Goal: Information Seeking & Learning: Learn about a topic

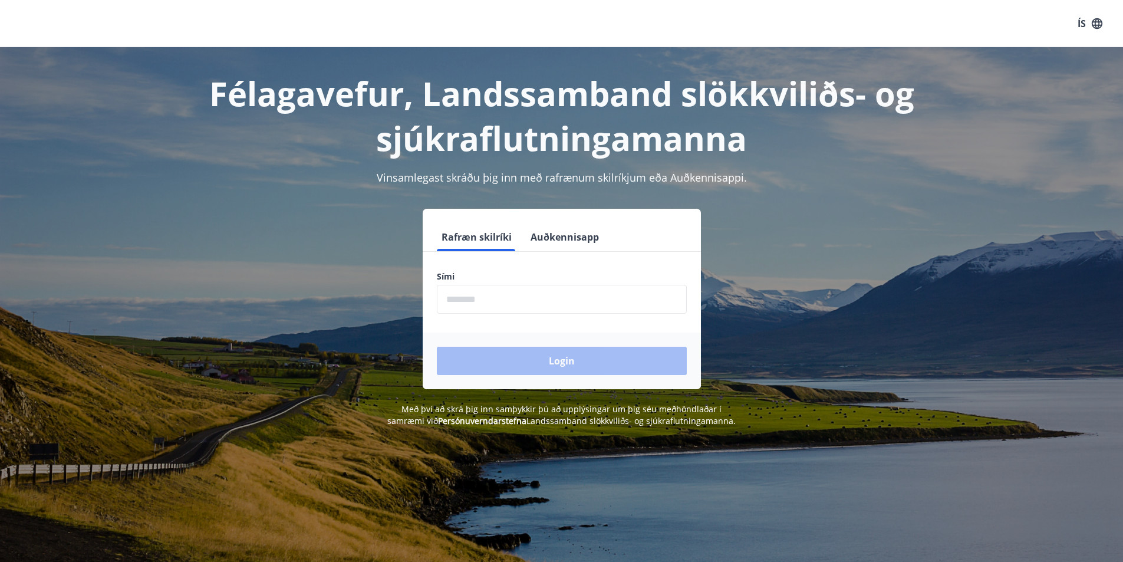
click at [487, 301] on input "phone" at bounding box center [562, 299] width 250 height 29
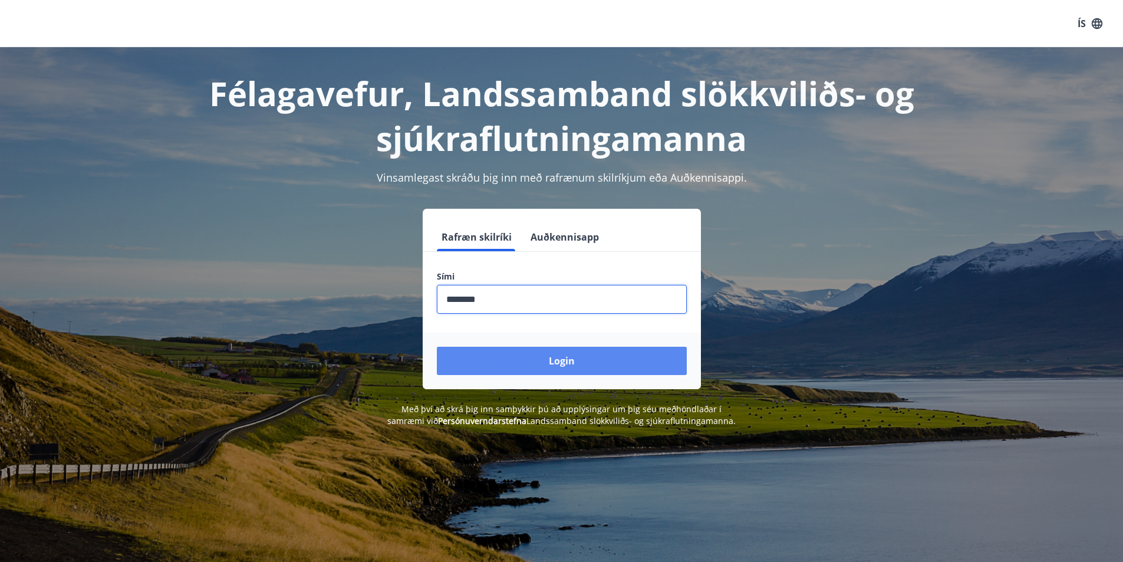
type input "********"
click at [536, 355] on button "Login" at bounding box center [562, 361] width 250 height 28
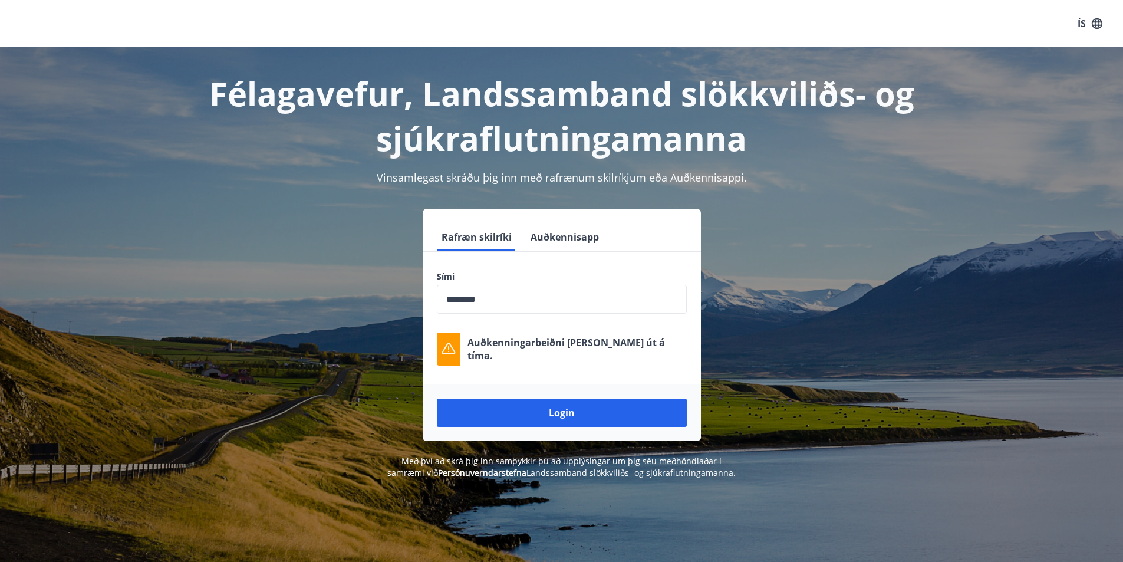
click at [558, 404] on button "Login" at bounding box center [562, 412] width 250 height 28
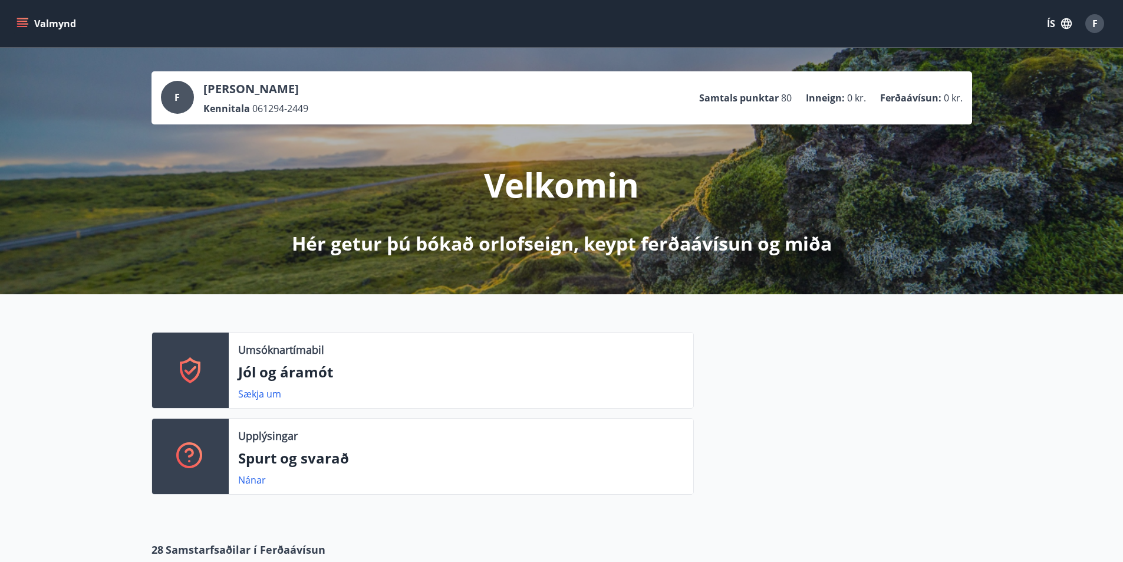
click at [22, 24] on icon "menu" at bounding box center [23, 23] width 13 height 1
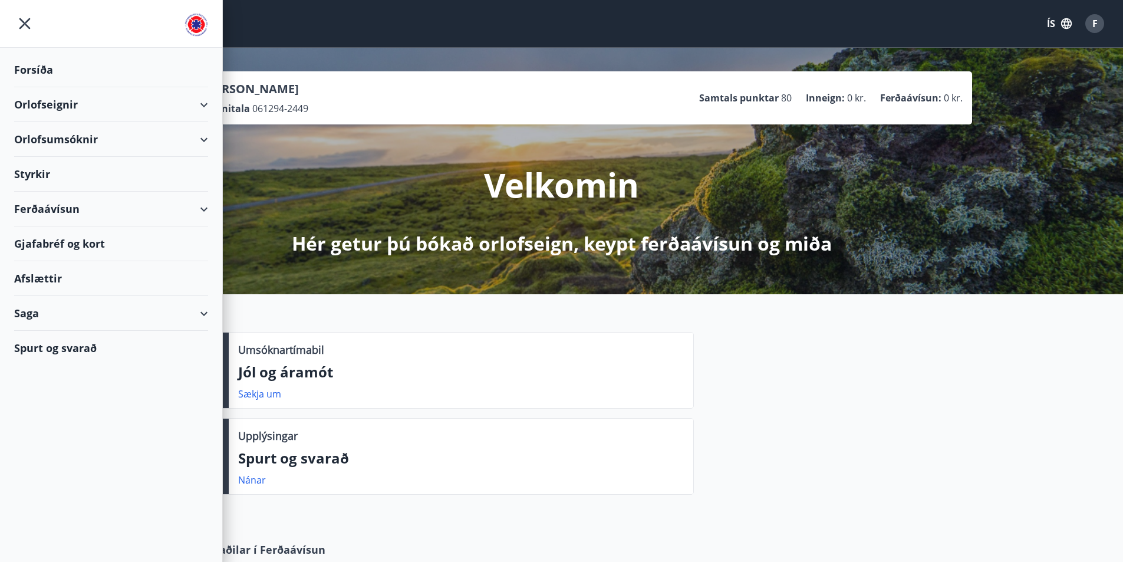
click at [90, 177] on div "Styrkir" at bounding box center [111, 174] width 194 height 35
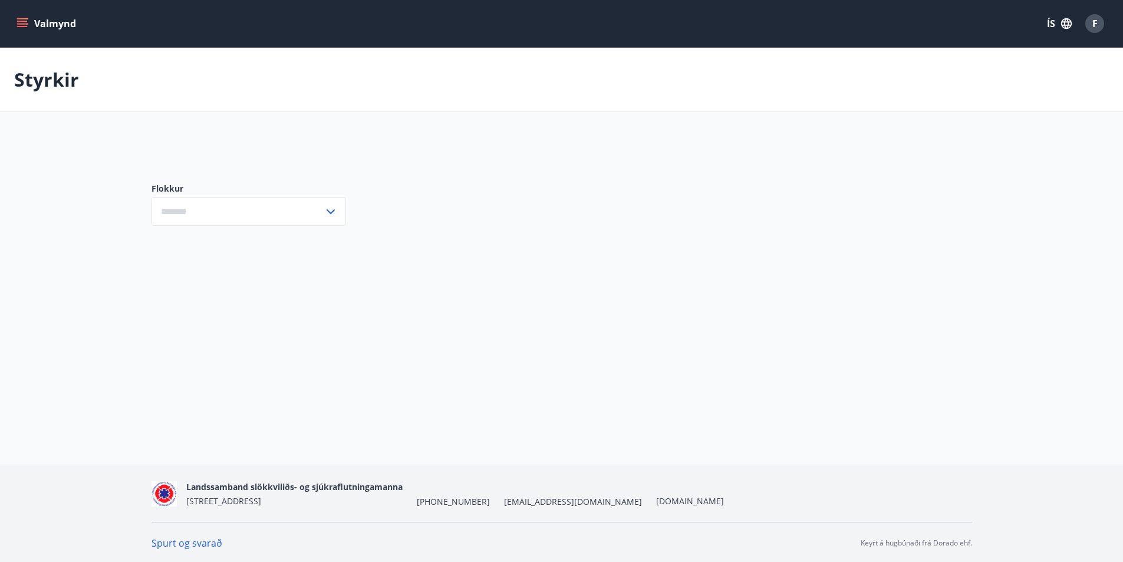
type input "***"
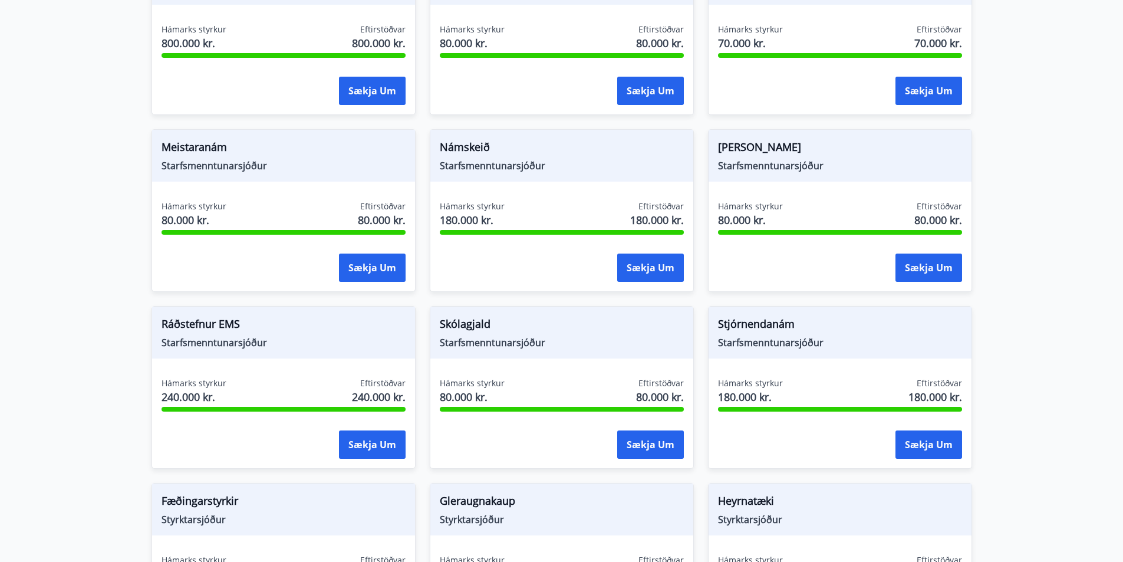
scroll to position [295, 0]
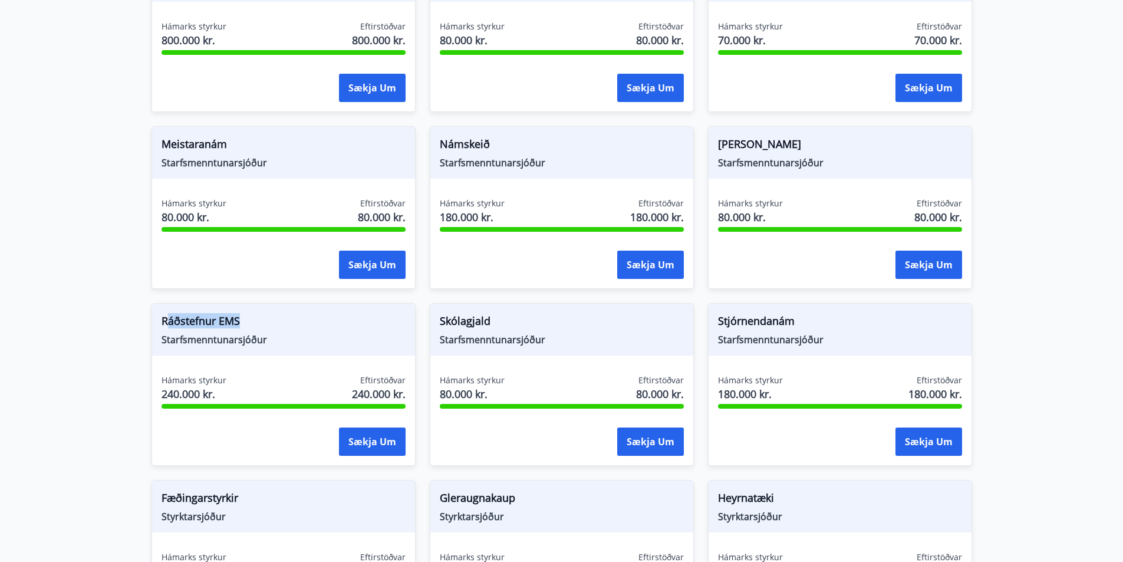
drag, startPoint x: 168, startPoint y: 319, endPoint x: 260, endPoint y: 321, distance: 92.5
click at [260, 321] on span "Ráðstefnur EMS" at bounding box center [283, 323] width 244 height 20
drag, startPoint x: 154, startPoint y: 322, endPoint x: 262, endPoint y: 320, distance: 107.3
click at [261, 320] on div "Ráðstefnur EMS Starfsmenntunarsjóður" at bounding box center [283, 329] width 263 height 52
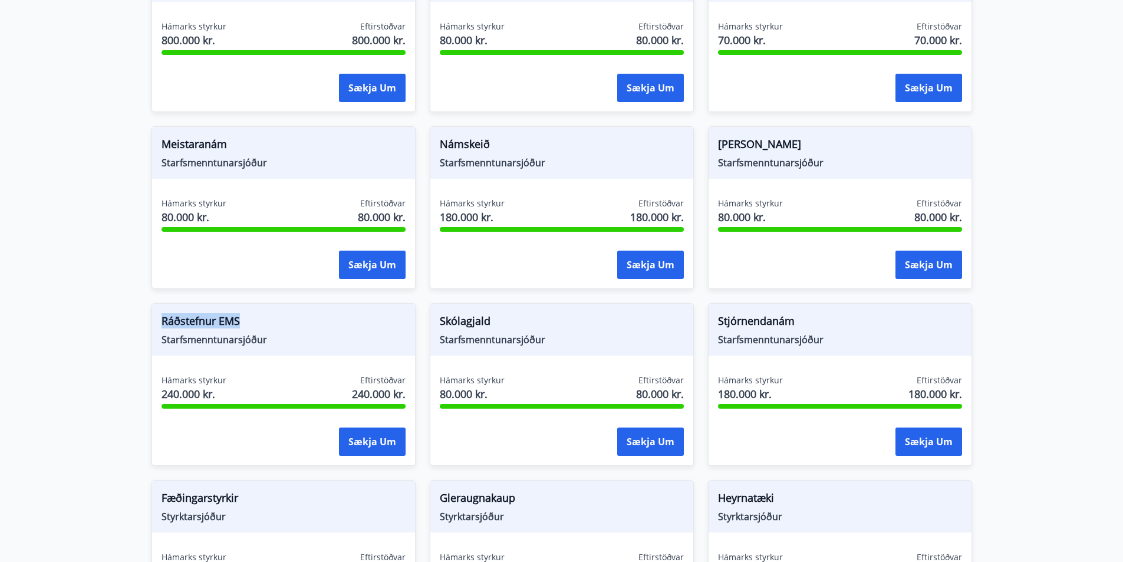
click at [262, 320] on span "Ráðstefnur EMS" at bounding box center [283, 323] width 244 height 20
drag, startPoint x: 447, startPoint y: 322, endPoint x: 499, endPoint y: 324, distance: 51.9
click at [499, 324] on span "Skólagjald" at bounding box center [562, 323] width 244 height 20
click at [477, 390] on span "80.000 kr." at bounding box center [472, 393] width 65 height 15
drag, startPoint x: 483, startPoint y: 390, endPoint x: 443, endPoint y: 387, distance: 40.2
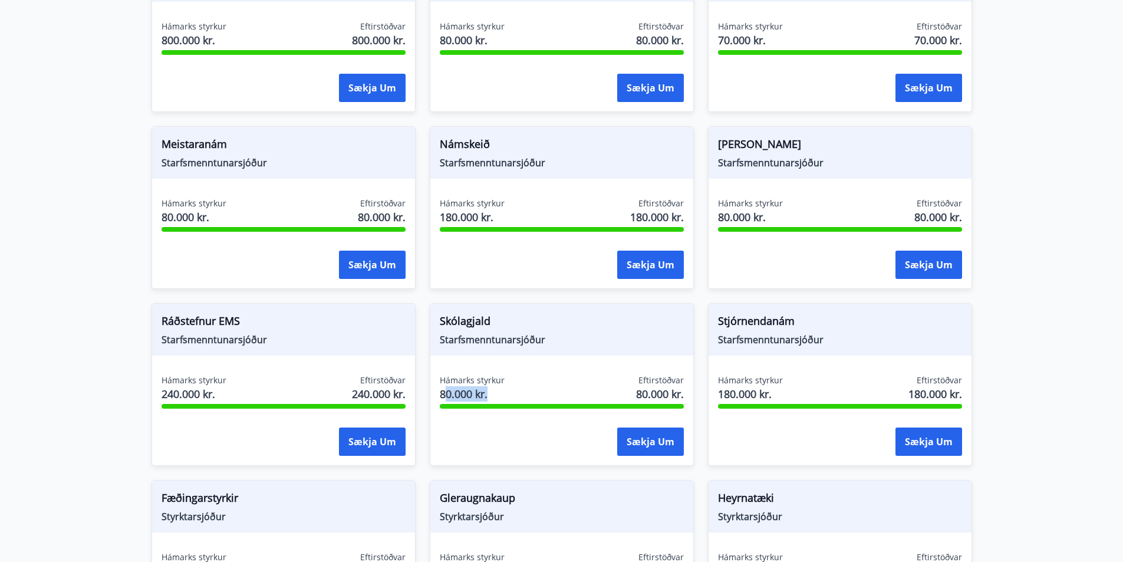
click at [443, 387] on span "80.000 kr." at bounding box center [472, 393] width 65 height 15
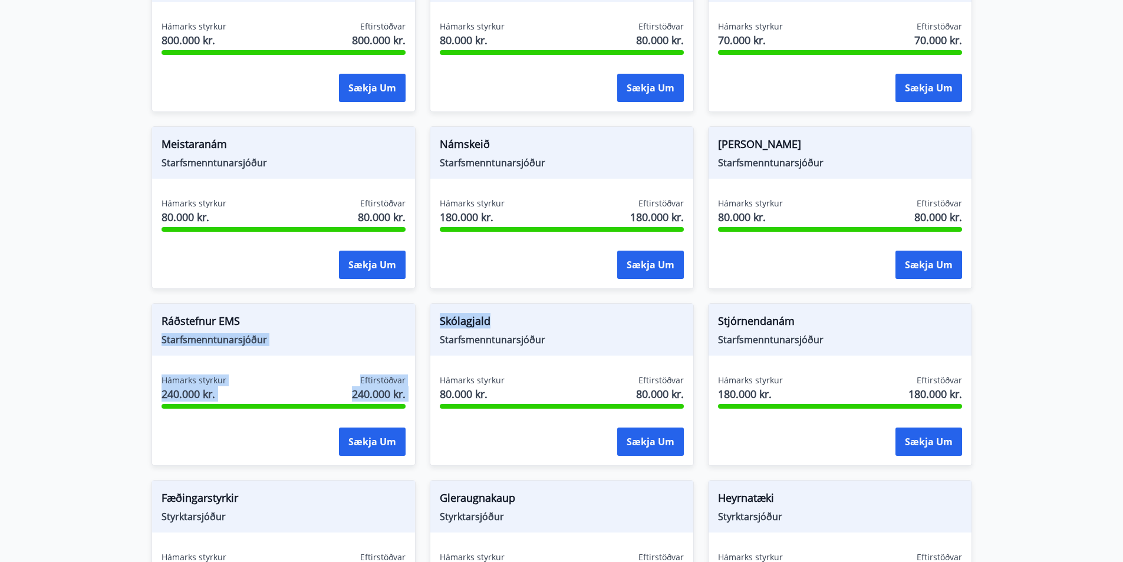
drag, startPoint x: 494, startPoint y: 320, endPoint x: 413, endPoint y: 323, distance: 81.4
click at [513, 321] on span "Skólagjald" at bounding box center [562, 323] width 244 height 20
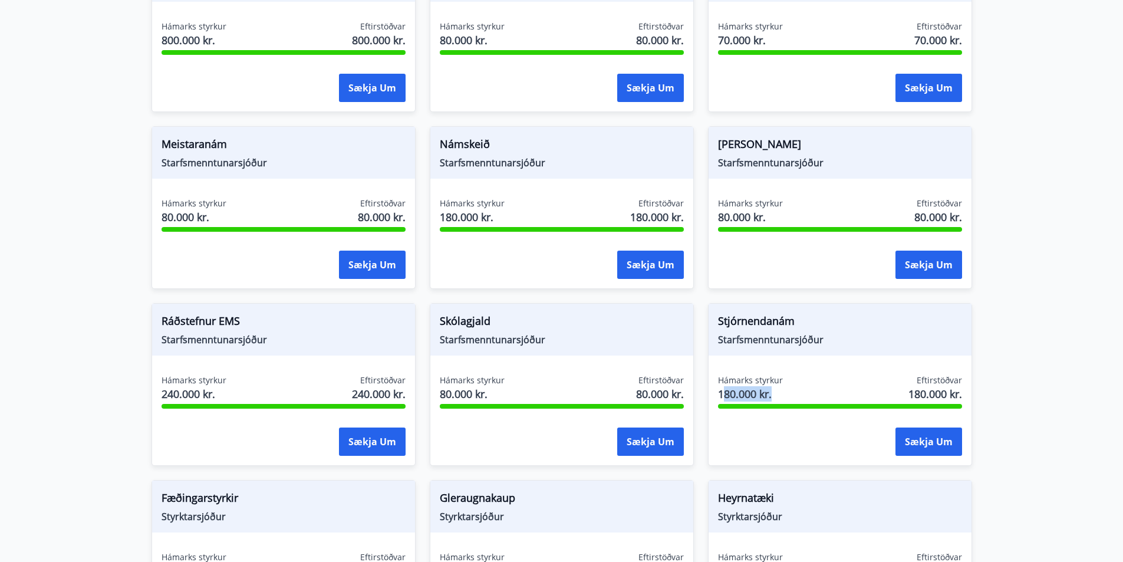
drag, startPoint x: 724, startPoint y: 392, endPoint x: 786, endPoint y: 388, distance: 62.0
click at [782, 391] on div "Hámarks styrkur 180.000 kr. Eftirstöðvar 180.000 kr." at bounding box center [840, 388] width 244 height 29
click at [796, 340] on span "Starfsmenntunarsjóður" at bounding box center [840, 339] width 244 height 13
drag, startPoint x: 748, startPoint y: 322, endPoint x: 827, endPoint y: 323, distance: 79.6
click at [826, 323] on span "Stjórnendanám" at bounding box center [840, 323] width 244 height 20
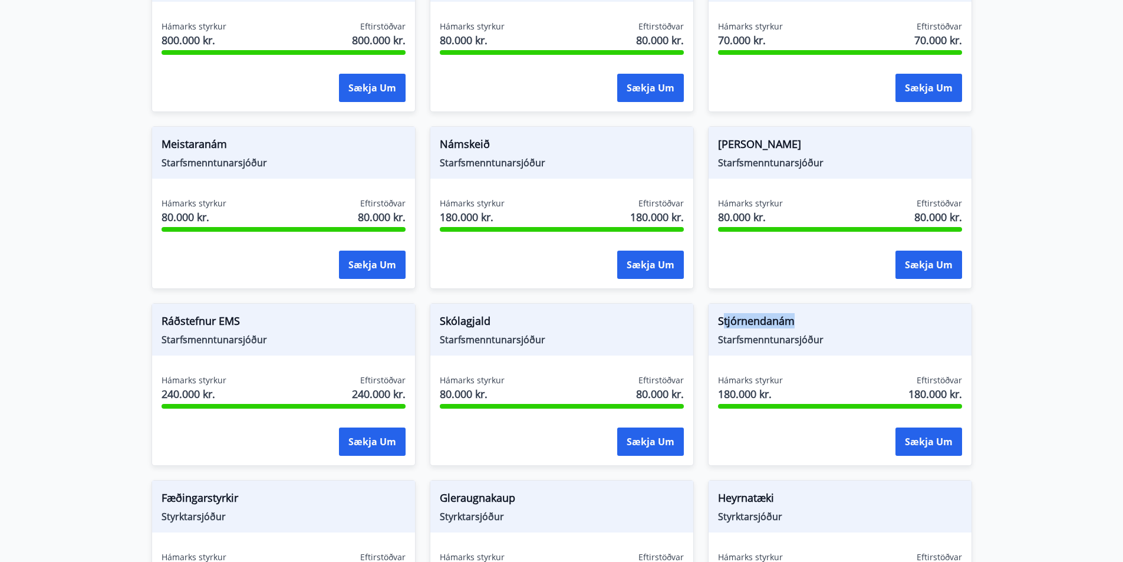
click at [828, 323] on span "Stjórnendanám" at bounding box center [840, 323] width 244 height 20
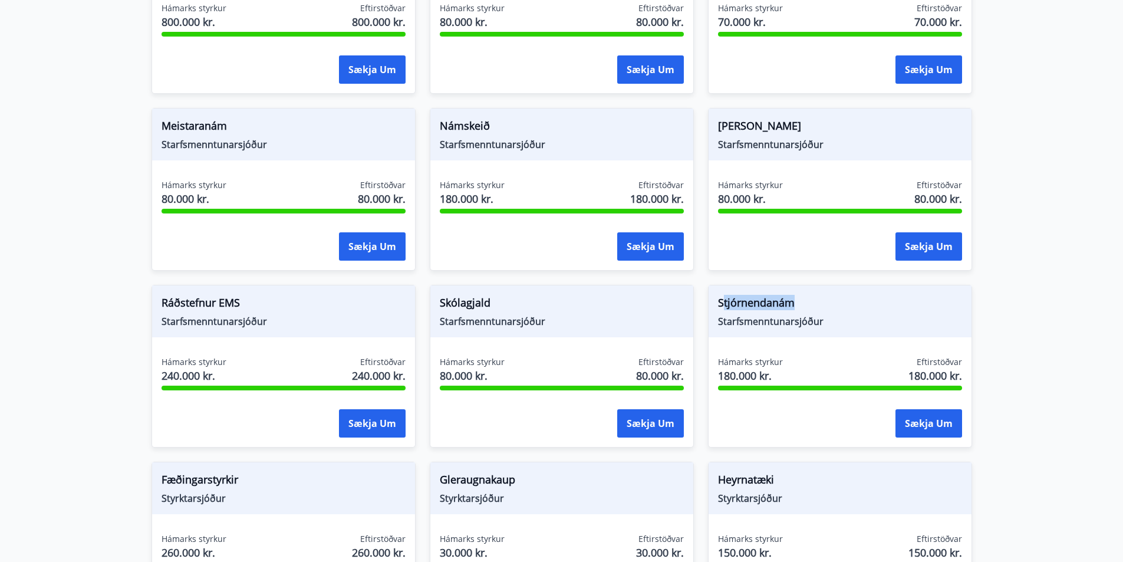
scroll to position [413, 0]
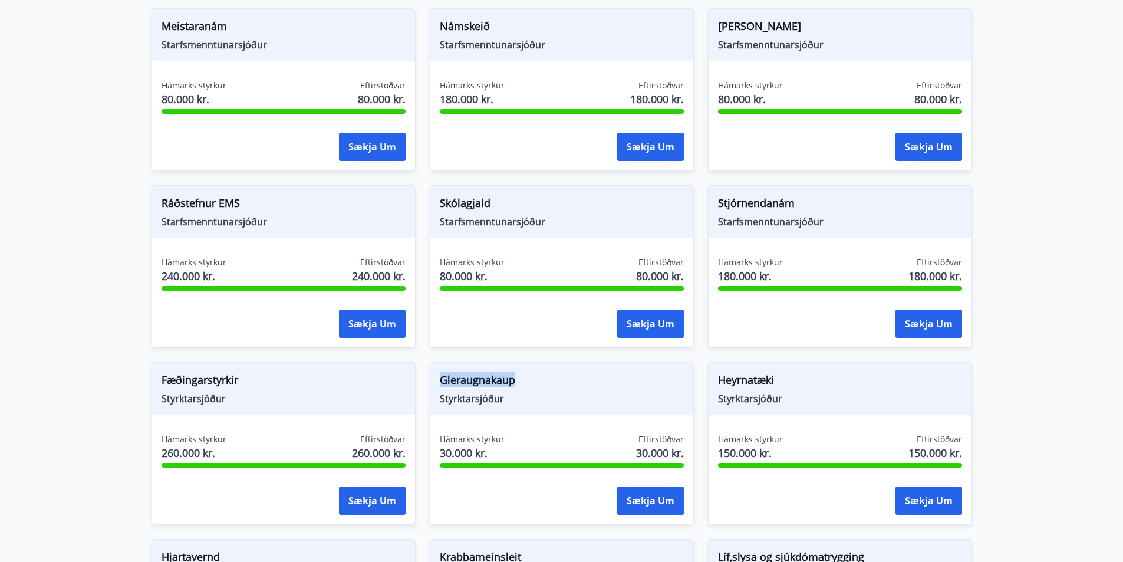
drag, startPoint x: 444, startPoint y: 377, endPoint x: 527, endPoint y: 378, distance: 83.1
click at [527, 378] on span "Gleraugnakaup" at bounding box center [562, 382] width 244 height 20
click at [545, 393] on span "Styrktarsjóður" at bounding box center [562, 398] width 244 height 13
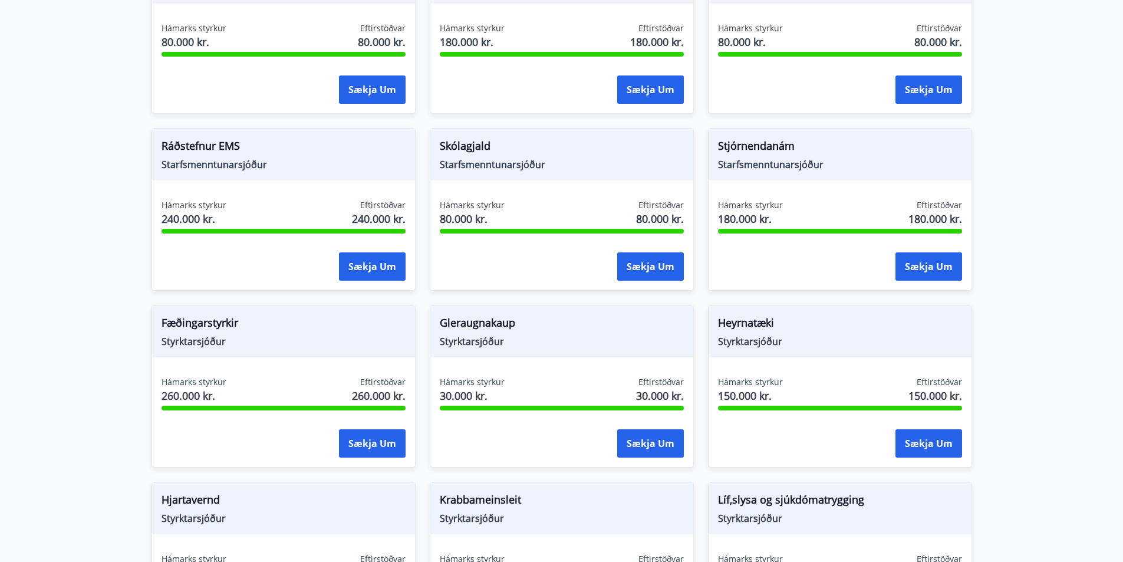
scroll to position [471, 0]
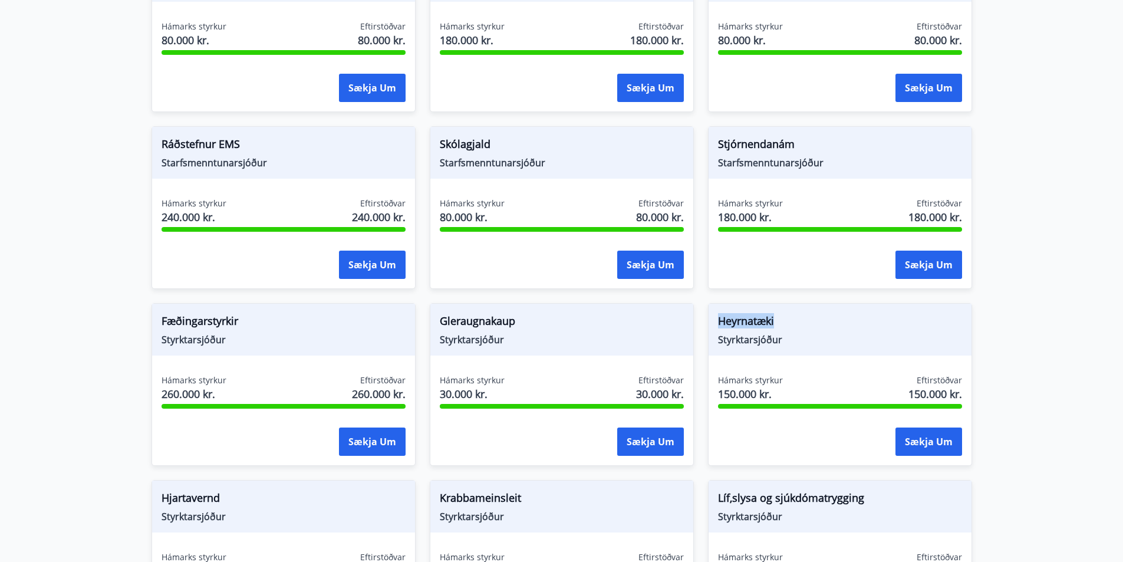
drag, startPoint x: 721, startPoint y: 319, endPoint x: 813, endPoint y: 319, distance: 92.5
click at [812, 319] on span "Heyrnatæki" at bounding box center [840, 323] width 244 height 20
click at [813, 319] on span "Heyrnatæki" at bounding box center [840, 323] width 244 height 20
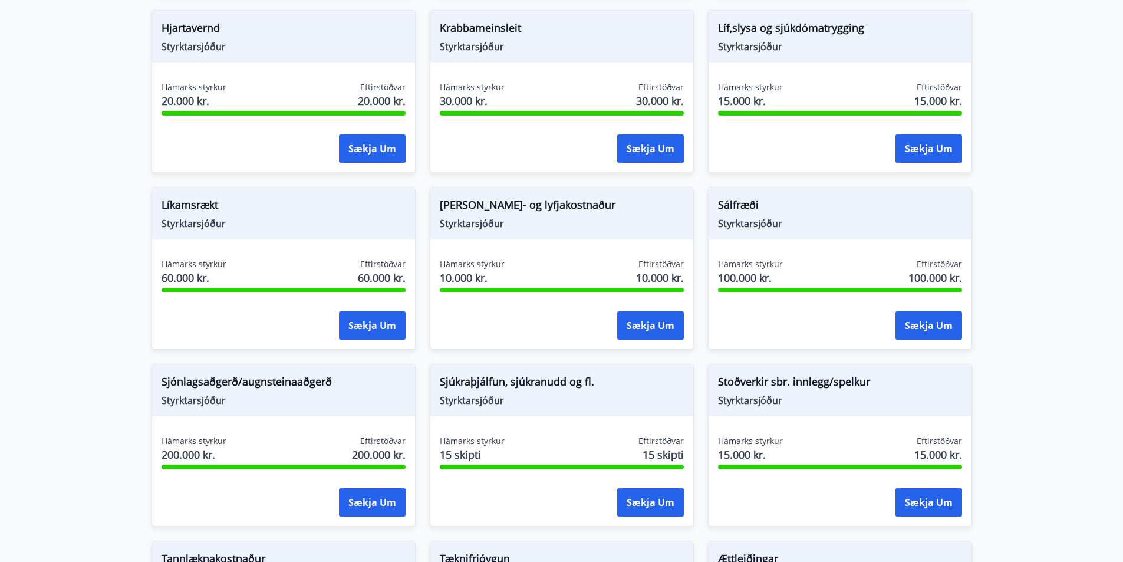
scroll to position [943, 0]
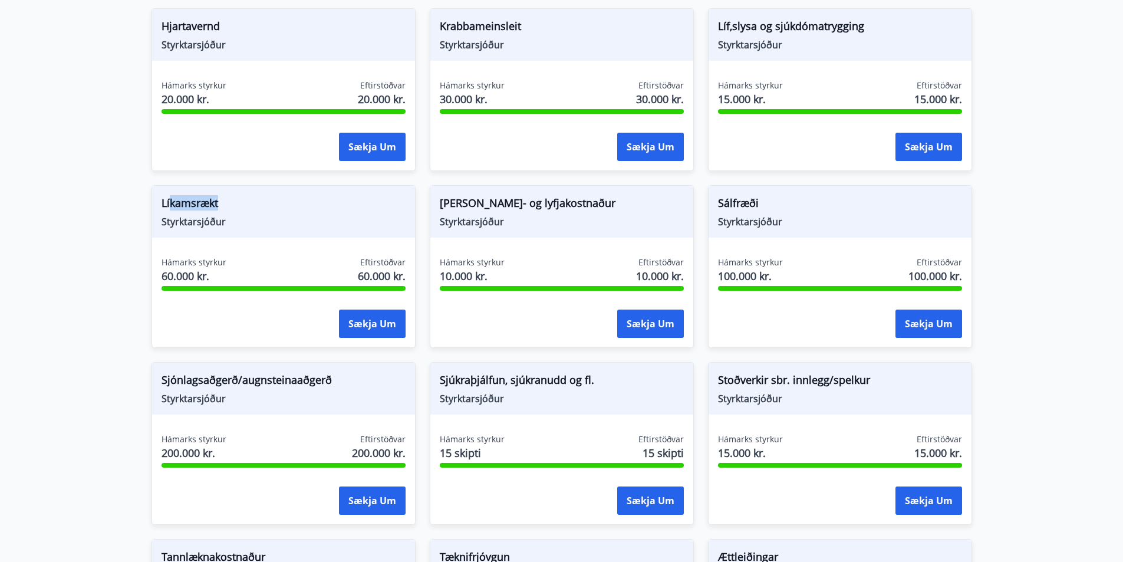
drag, startPoint x: 193, startPoint y: 201, endPoint x: 276, endPoint y: 205, distance: 83.2
click at [249, 199] on span "Líkamsrækt" at bounding box center [283, 205] width 244 height 20
click at [282, 206] on span "Líkamsrækt" at bounding box center [283, 205] width 244 height 20
drag, startPoint x: 444, startPoint y: 200, endPoint x: 542, endPoint y: 212, distance: 98.5
click at [532, 198] on span "Röntgen, mynda- og lyfjakostnaður" at bounding box center [562, 205] width 244 height 20
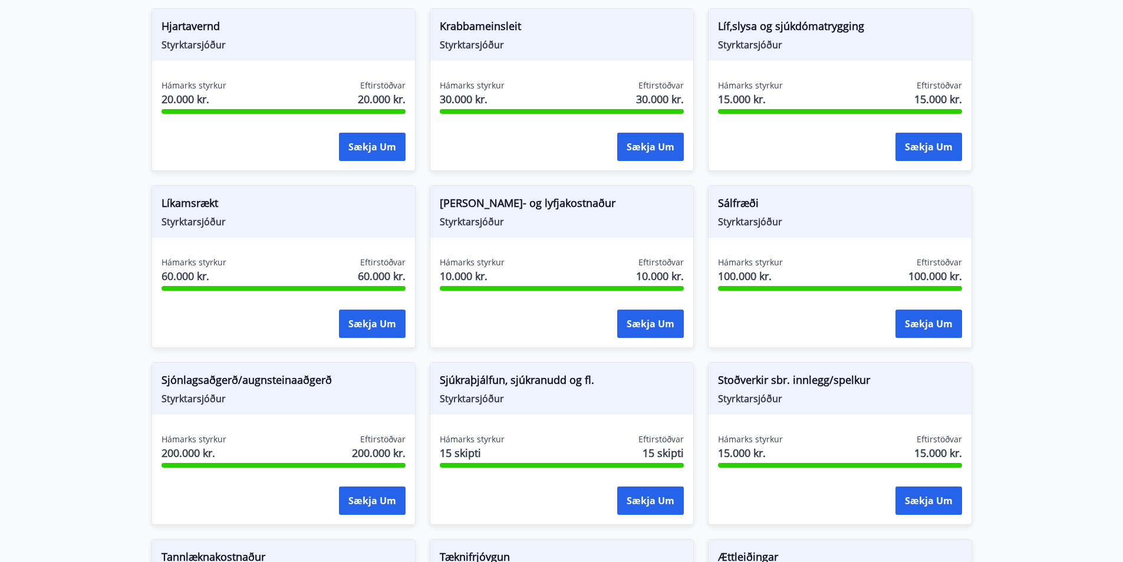
click at [545, 214] on span "Röntgen, mynda- og lyfjakostnaður" at bounding box center [562, 205] width 244 height 20
drag, startPoint x: 734, startPoint y: 200, endPoint x: 785, endPoint y: 203, distance: 50.8
click at [785, 203] on div "Sálfræði Styrktarsjóður" at bounding box center [839, 212] width 263 height 52
click at [794, 207] on span "Sálfræði" at bounding box center [840, 205] width 244 height 20
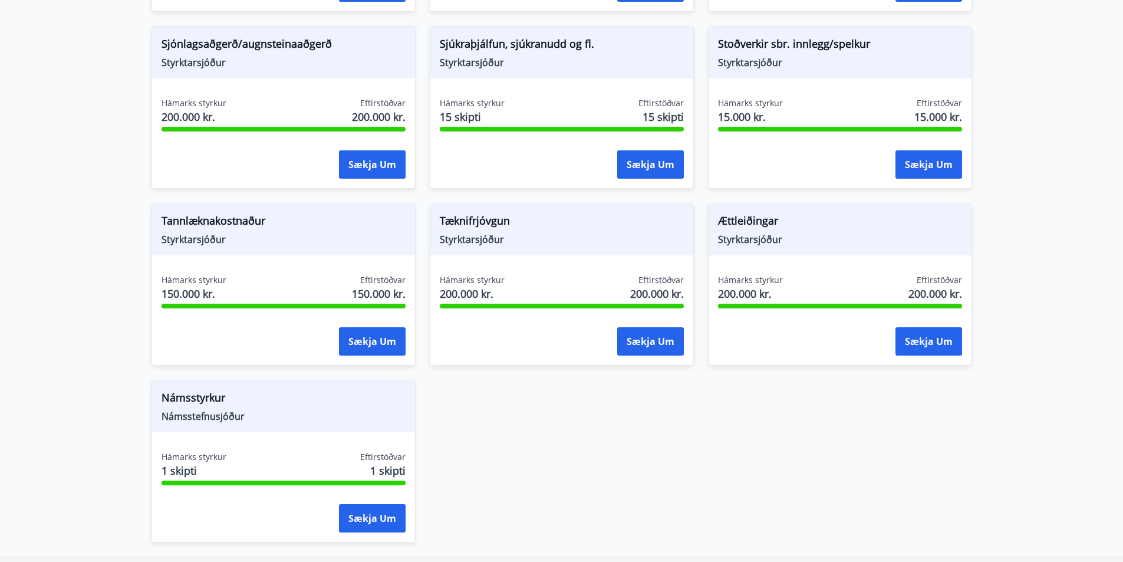
scroll to position [1296, 0]
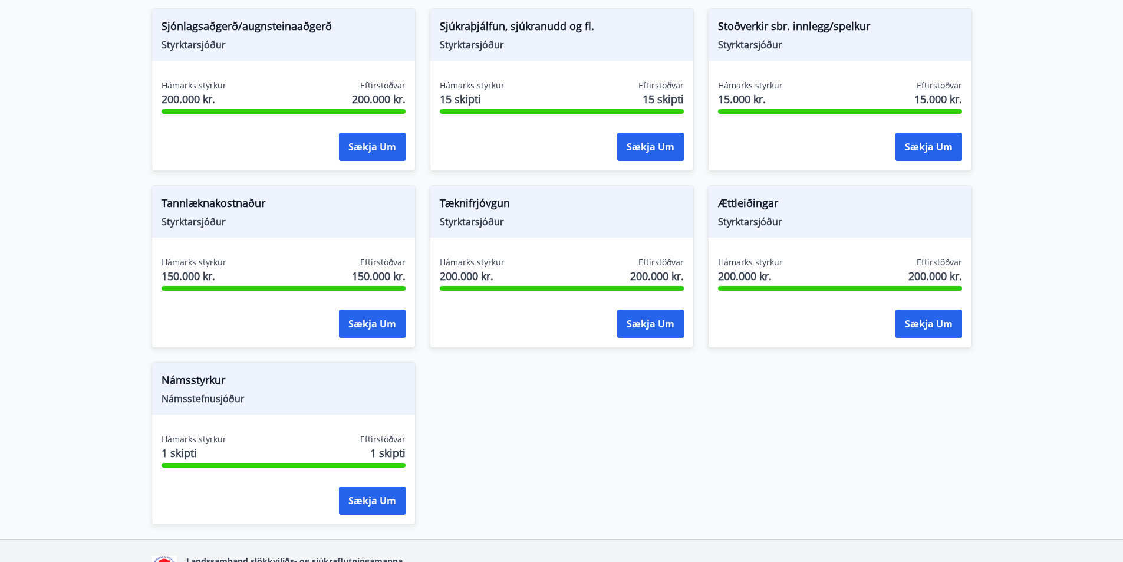
drag, startPoint x: 164, startPoint y: 275, endPoint x: 225, endPoint y: 267, distance: 61.2
click at [225, 267] on div "Hámarks styrkur 150.000 kr." at bounding box center [193, 270] width 65 height 29
drag, startPoint x: 166, startPoint y: 200, endPoint x: 279, endPoint y: 197, distance: 112.6
click at [279, 197] on span "Tannlæknakostnaður" at bounding box center [283, 205] width 244 height 20
click at [283, 198] on span "Tannlæknakostnaður" at bounding box center [283, 205] width 244 height 20
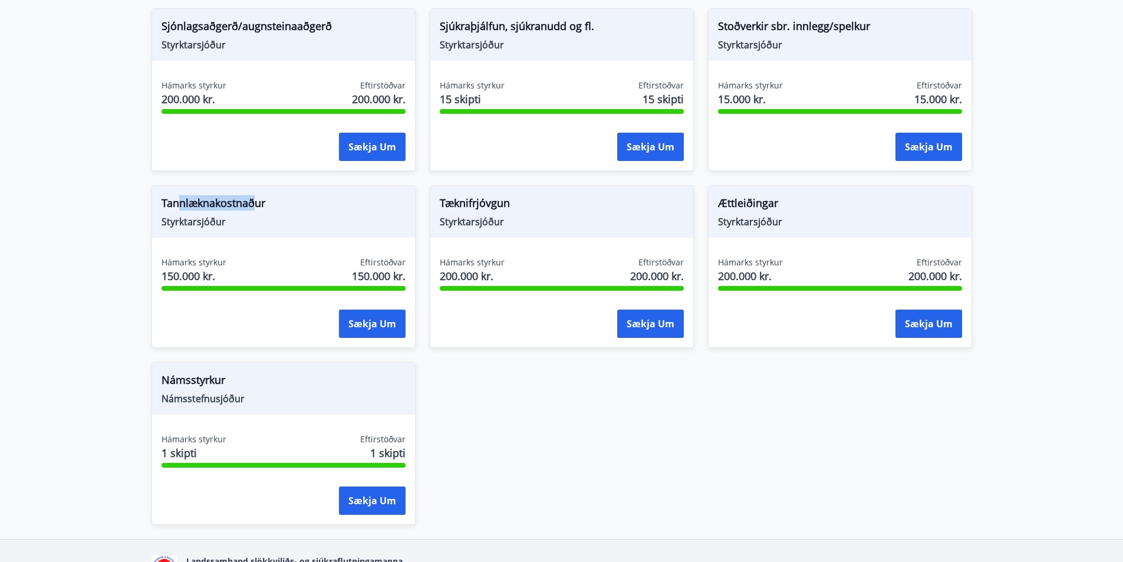
drag, startPoint x: 197, startPoint y: 205, endPoint x: 255, endPoint y: 203, distance: 58.4
click at [255, 203] on span "Tannlæknakostnaður" at bounding box center [283, 205] width 244 height 20
click at [284, 209] on span "Tannlæknakostnaður" at bounding box center [283, 205] width 244 height 20
drag, startPoint x: 463, startPoint y: 272, endPoint x: 541, endPoint y: 273, distance: 77.8
click at [541, 273] on div "Hámarks styrkur 200.000 kr. Eftirstöðvar 200.000 kr. Sækja um" at bounding box center [561, 299] width 263 height 86
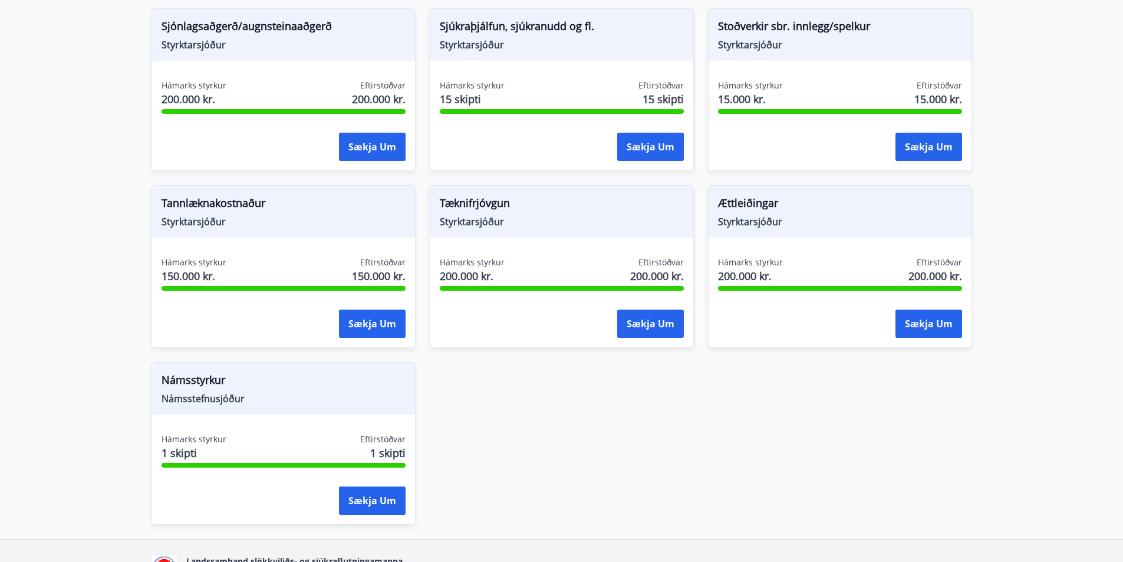
click at [534, 235] on div "Tæknifrjóvgun Styrktarsjóður" at bounding box center [561, 212] width 263 height 52
drag, startPoint x: 744, startPoint y: 275, endPoint x: 804, endPoint y: 276, distance: 60.7
click at [804, 276] on div "Hámarks styrkur 200.000 kr. Eftirstöðvar 200.000 kr." at bounding box center [840, 270] width 244 height 29
click at [788, 230] on div "Ættleiðingar Styrktarsjóður" at bounding box center [839, 212] width 263 height 52
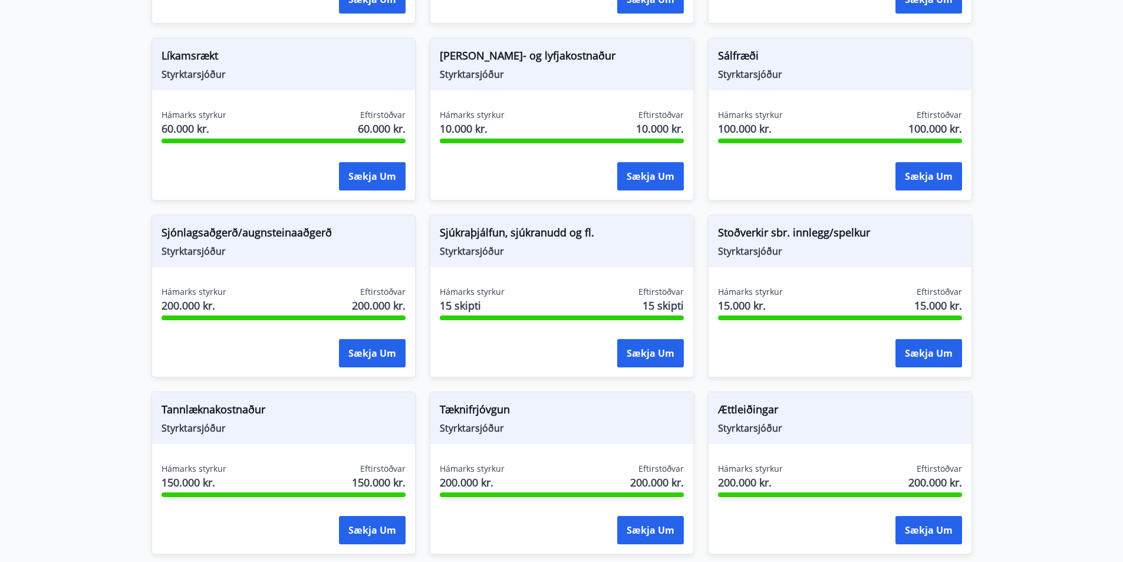
scroll to position [1238, 0]
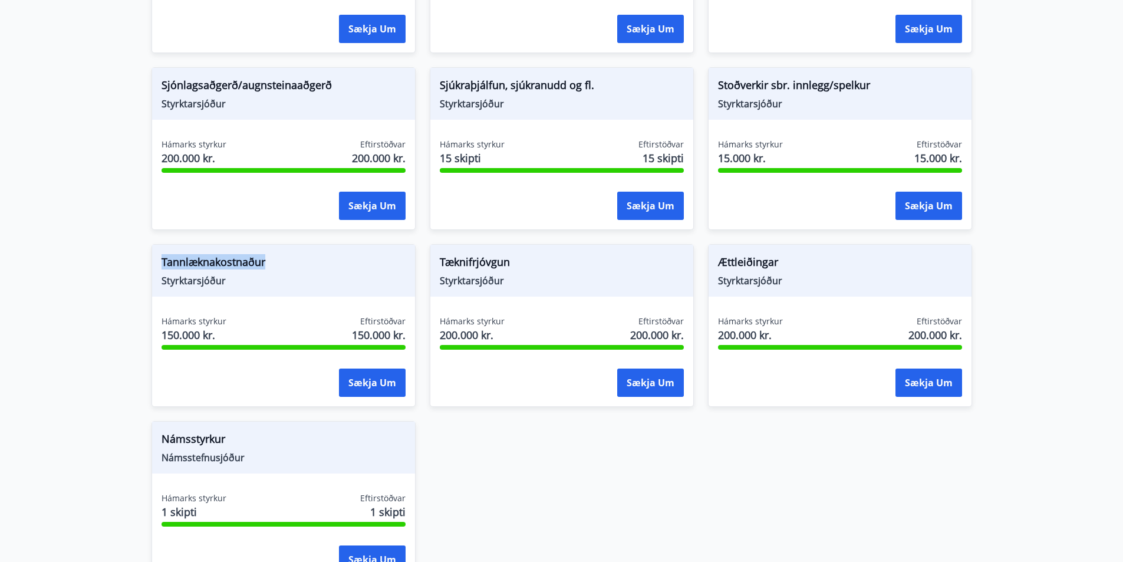
drag, startPoint x: 167, startPoint y: 260, endPoint x: 289, endPoint y: 260, distance: 122.0
click at [289, 260] on div "Tannlæknakostnaður Styrktarsjóður" at bounding box center [283, 271] width 263 height 52
click at [291, 260] on span "Tannlæknakostnaður" at bounding box center [283, 264] width 244 height 20
drag, startPoint x: 183, startPoint y: 263, endPoint x: 291, endPoint y: 266, distance: 107.3
click at [291, 266] on span "Tannlæknakostnaður" at bounding box center [283, 264] width 244 height 20
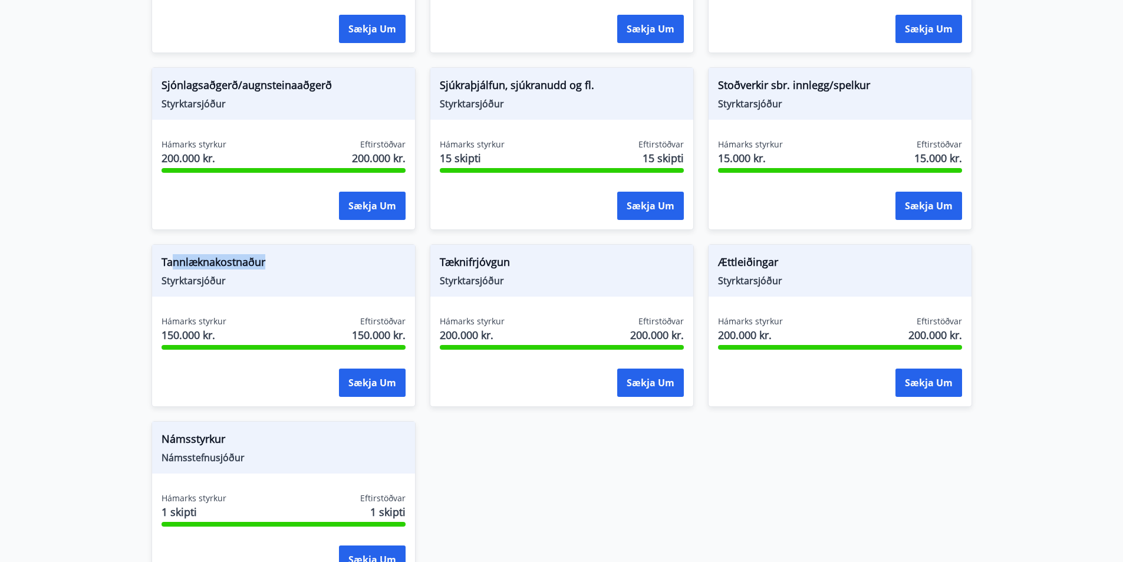
drag, startPoint x: 201, startPoint y: 260, endPoint x: 274, endPoint y: 258, distance: 73.1
click at [274, 258] on span "Tannlæknakostnaður" at bounding box center [283, 264] width 244 height 20
drag, startPoint x: 233, startPoint y: 260, endPoint x: 203, endPoint y: 262, distance: 30.7
click at [234, 260] on span "Tannlæknakostnaður" at bounding box center [283, 264] width 244 height 20
click at [169, 260] on span "Tannlæknakostnaður" at bounding box center [283, 264] width 244 height 20
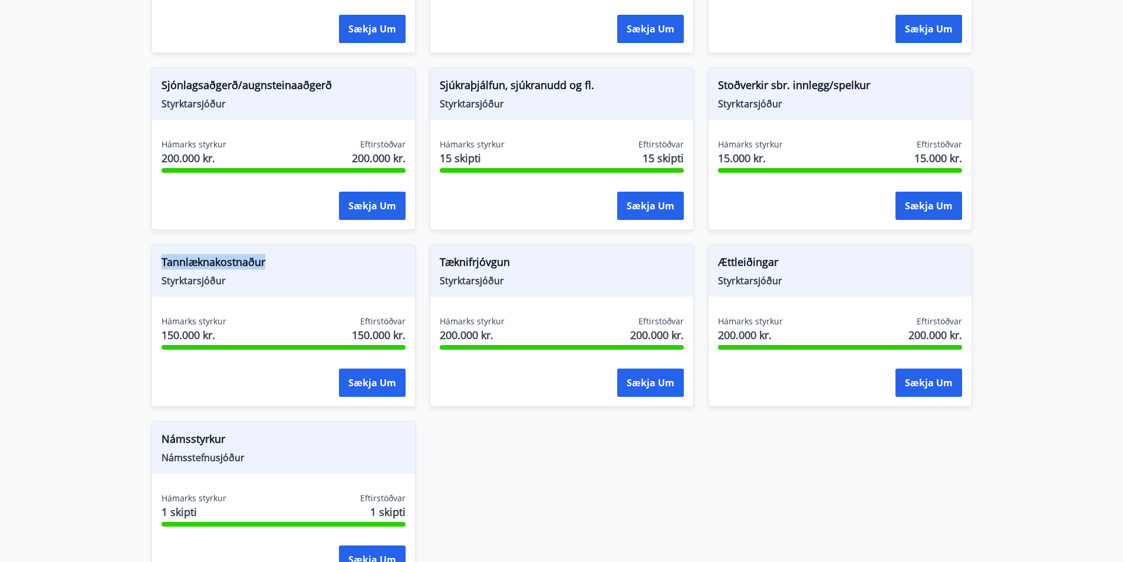
drag, startPoint x: 153, startPoint y: 260, endPoint x: 308, endPoint y: 257, distance: 155.6
click at [308, 257] on div "Tannlæknakostnaður Styrktarsjóður Hámarks styrkur 150.000 kr. Eftirstöðvar 150.…" at bounding box center [283, 325] width 264 height 163
click at [279, 259] on span "Tannlæknakostnaður" at bounding box center [283, 264] width 244 height 20
drag, startPoint x: 173, startPoint y: 259, endPoint x: 311, endPoint y: 256, distance: 137.9
click at [312, 256] on span "Tannlæknakostnaður" at bounding box center [283, 264] width 244 height 20
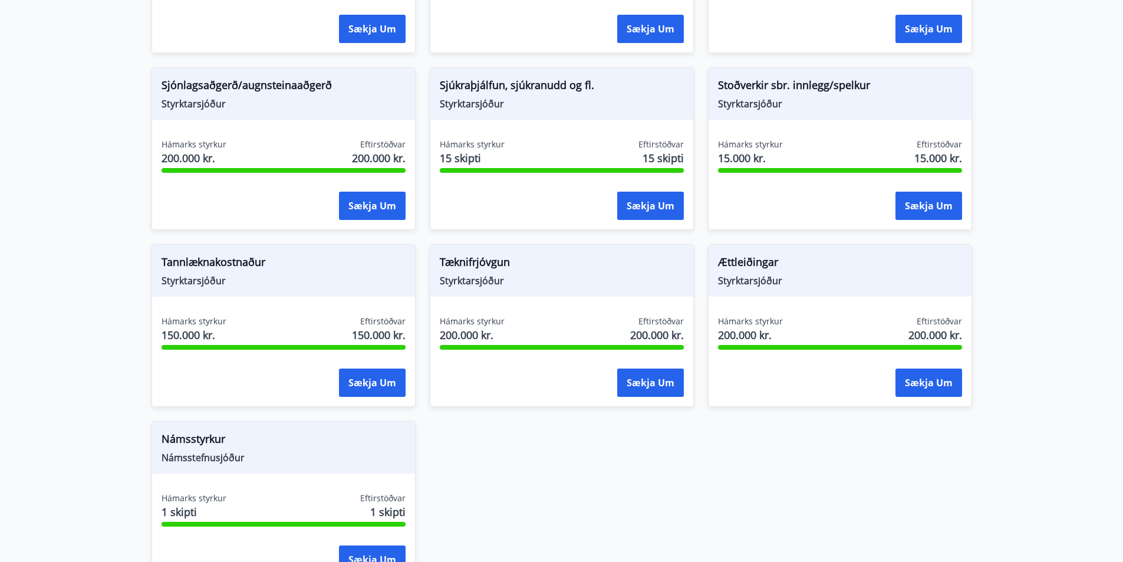
drag, startPoint x: 236, startPoint y: 278, endPoint x: 241, endPoint y: 300, distance: 22.4
click at [243, 279] on span "Styrktarsjóður" at bounding box center [283, 280] width 244 height 13
drag, startPoint x: 167, startPoint y: 259, endPoint x: 321, endPoint y: 259, distance: 153.2
click at [321, 259] on span "Tannlæknakostnaður" at bounding box center [283, 264] width 244 height 20
drag, startPoint x: 282, startPoint y: 265, endPoint x: 240, endPoint y: 263, distance: 41.3
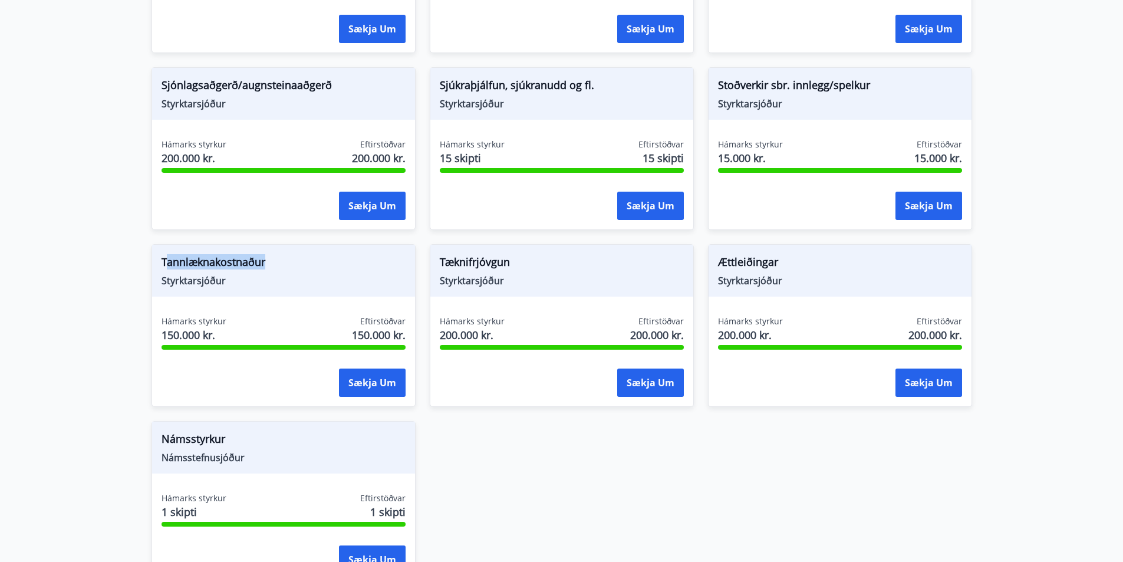
click at [281, 264] on span "Tannlæknakostnaður" at bounding box center [283, 264] width 244 height 20
click at [194, 260] on span "Tannlæknakostnaður" at bounding box center [283, 264] width 244 height 20
click at [169, 263] on span "Tannlæknakostnaður" at bounding box center [283, 264] width 244 height 20
drag, startPoint x: 160, startPoint y: 260, endPoint x: 308, endPoint y: 259, distance: 147.9
click at [308, 259] on div "Tannlæknakostnaður Styrktarsjóður" at bounding box center [283, 271] width 263 height 52
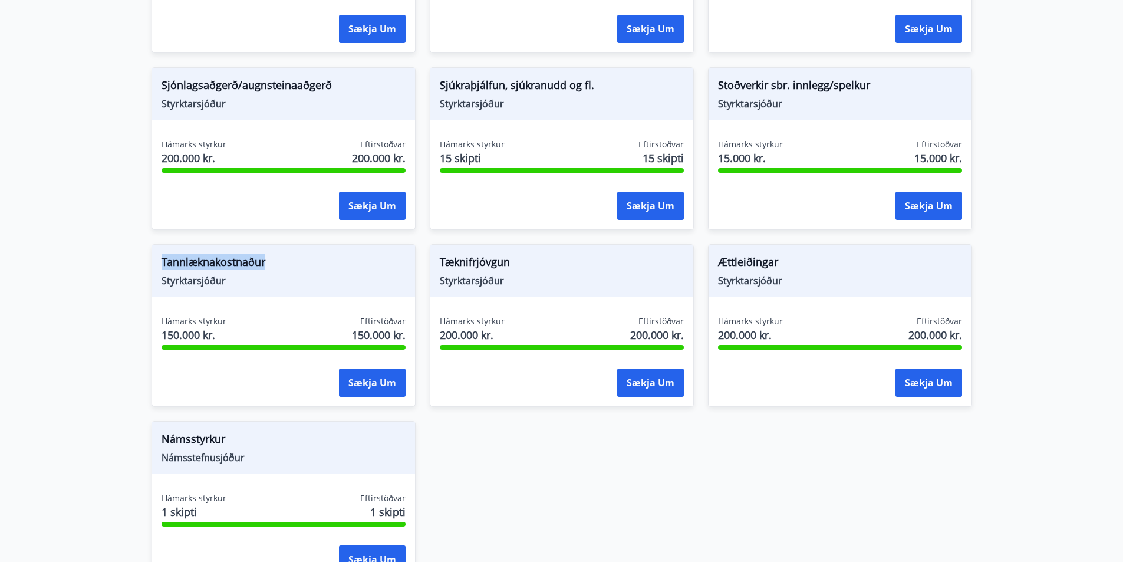
drag, startPoint x: 275, startPoint y: 259, endPoint x: 217, endPoint y: 256, distance: 58.4
click at [275, 259] on span "Tannlæknakostnaður" at bounding box center [283, 264] width 244 height 20
click at [168, 264] on span "Tannlæknakostnaður" at bounding box center [283, 264] width 244 height 20
click at [159, 263] on div "Tannlæknakostnaður Styrktarsjóður" at bounding box center [283, 271] width 263 height 52
click at [163, 262] on span "Tannlæknakostnaður" at bounding box center [283, 264] width 244 height 20
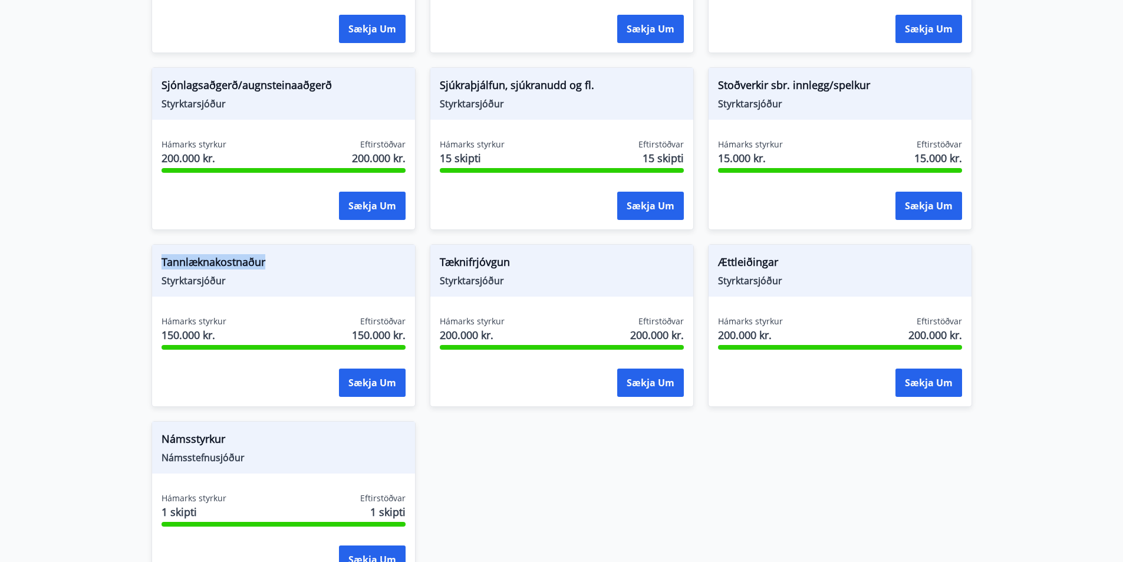
drag, startPoint x: 159, startPoint y: 260, endPoint x: 281, endPoint y: 263, distance: 122.6
click at [281, 263] on div "Tannlæknakostnaður Styrktarsjóður" at bounding box center [283, 271] width 263 height 52
click at [281, 263] on span "Tannlæknakostnaður" at bounding box center [283, 264] width 244 height 20
drag, startPoint x: 215, startPoint y: 259, endPoint x: 169, endPoint y: 260, distance: 46.0
click at [215, 259] on span "Tannlæknakostnaður" at bounding box center [283, 264] width 244 height 20
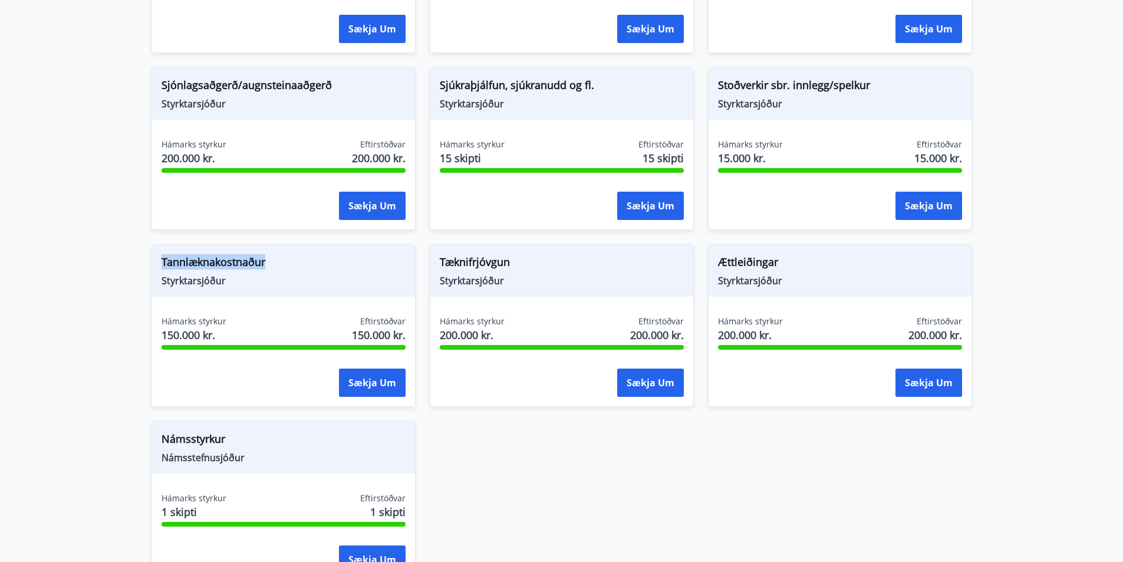
drag, startPoint x: 159, startPoint y: 260, endPoint x: 324, endPoint y: 266, distance: 165.1
click at [324, 266] on div "Tannlæknakostnaður Styrktarsjóður" at bounding box center [283, 271] width 263 height 52
click at [311, 267] on span "Tannlæknakostnaður" at bounding box center [283, 264] width 244 height 20
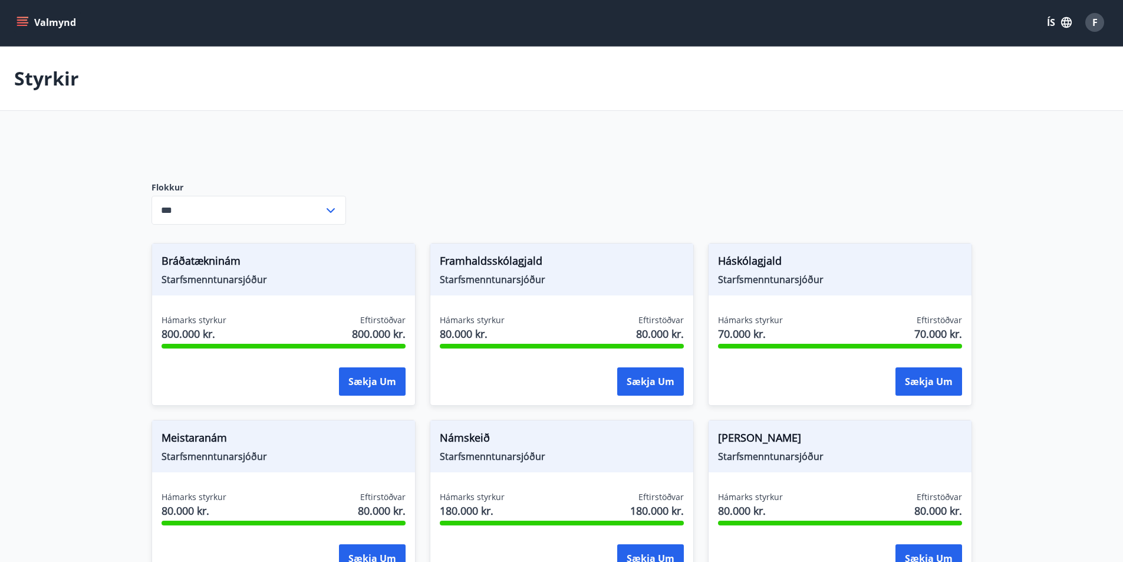
scroll to position [0, 0]
